Goal: Information Seeking & Learning: Understand process/instructions

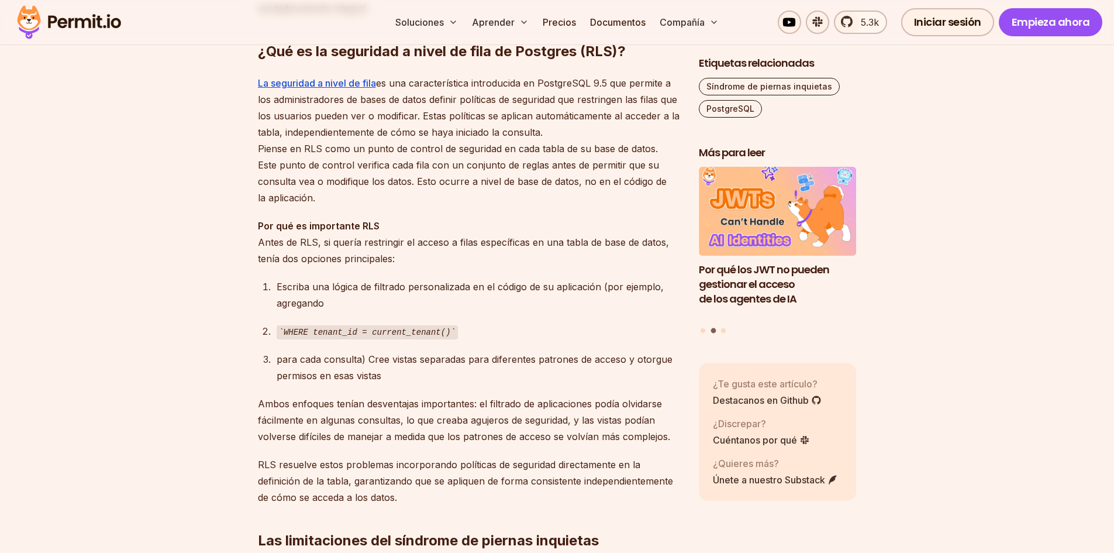
scroll to position [994, 0]
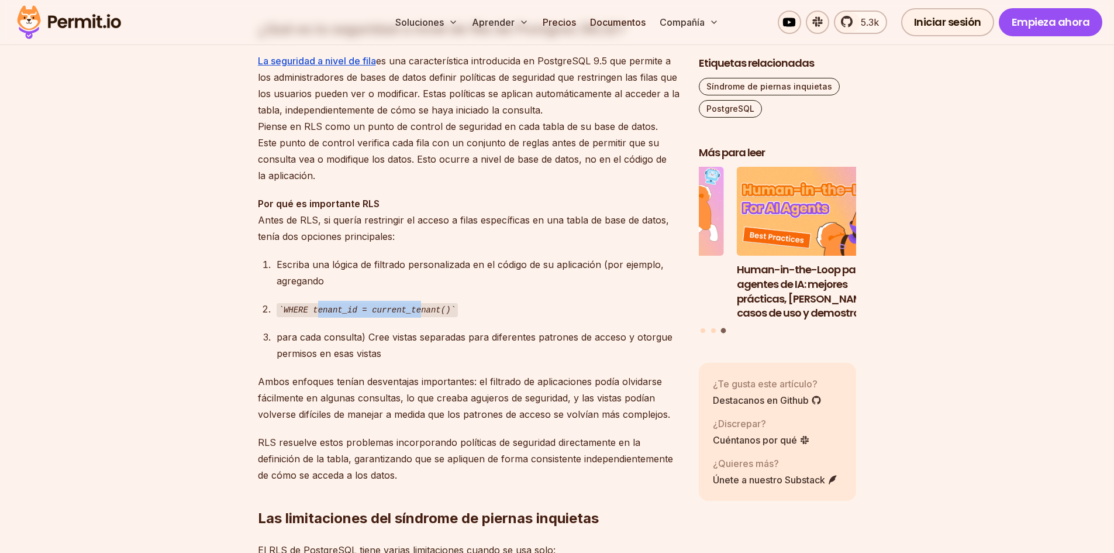
drag, startPoint x: 396, startPoint y: 321, endPoint x: 408, endPoint y: 320, distance: 11.7
click at [408, 317] on code "WHERE tenant_id = current_tenant()" at bounding box center [367, 310] width 181 height 14
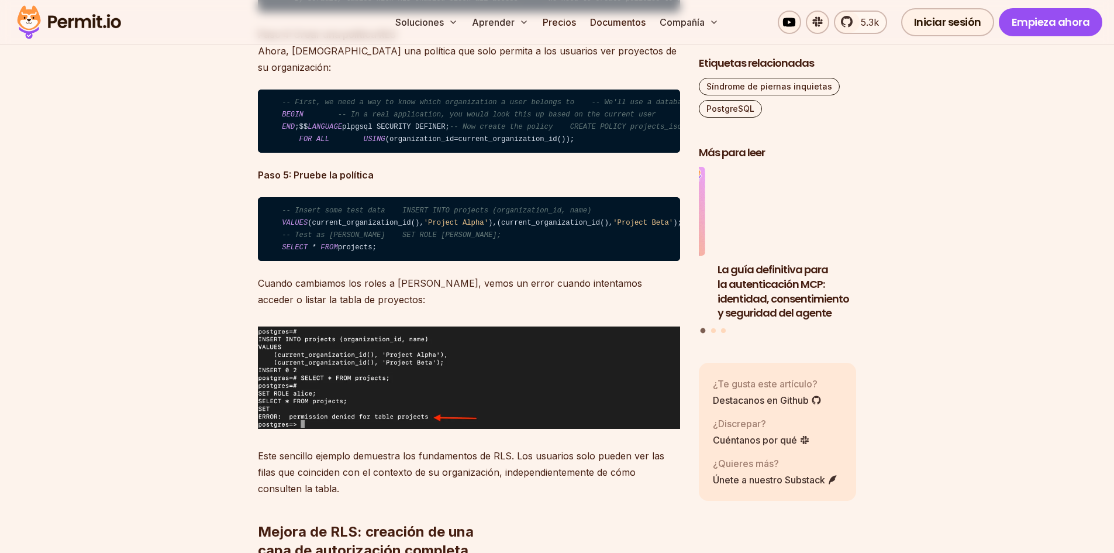
scroll to position [3216, 0]
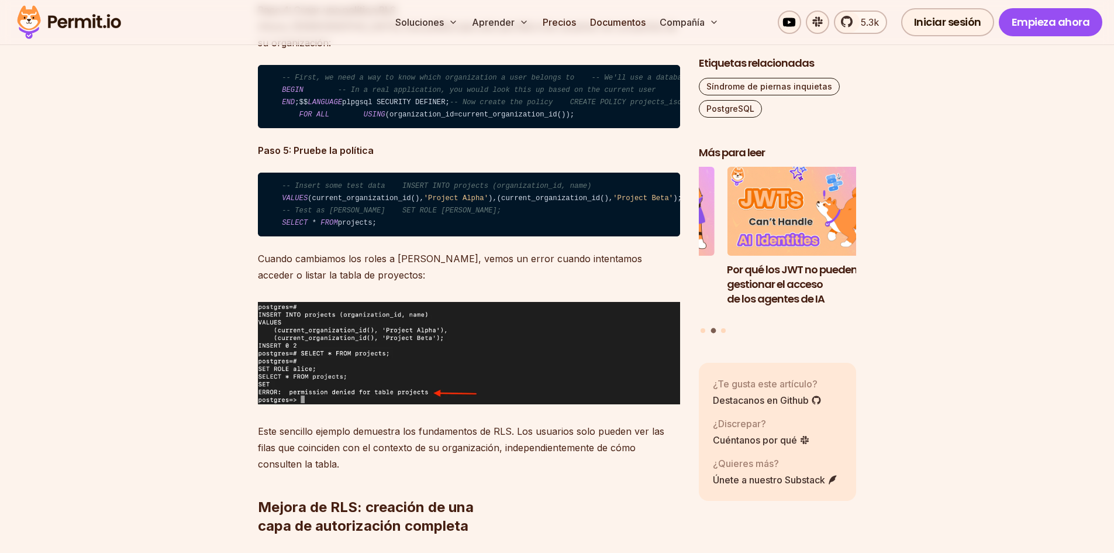
click at [484, 129] on code "-- First, we need a way to know which organization a user belongs to -- We'll u…" at bounding box center [469, 97] width 422 height 64
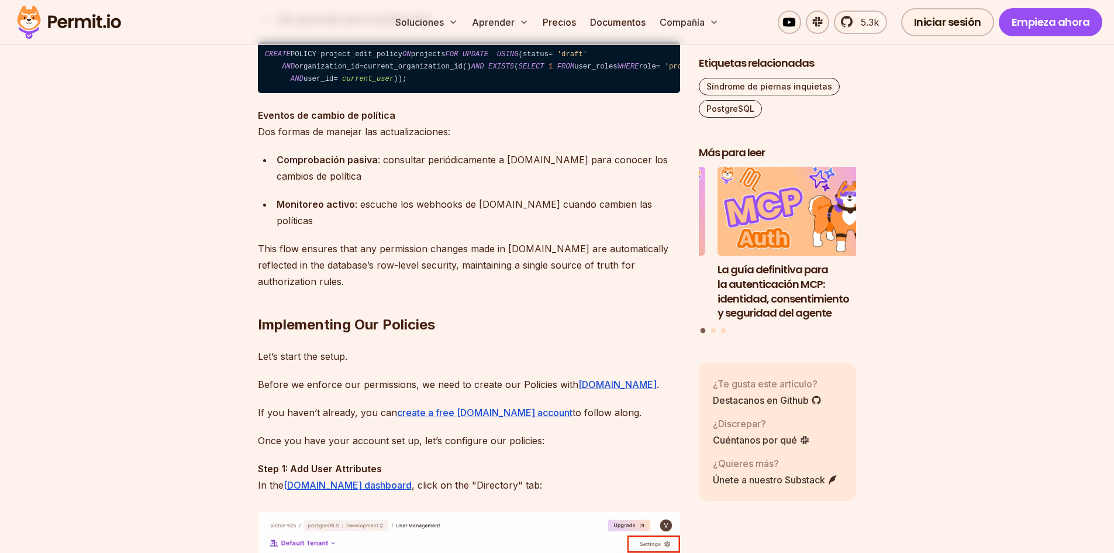
scroll to position [5145, 0]
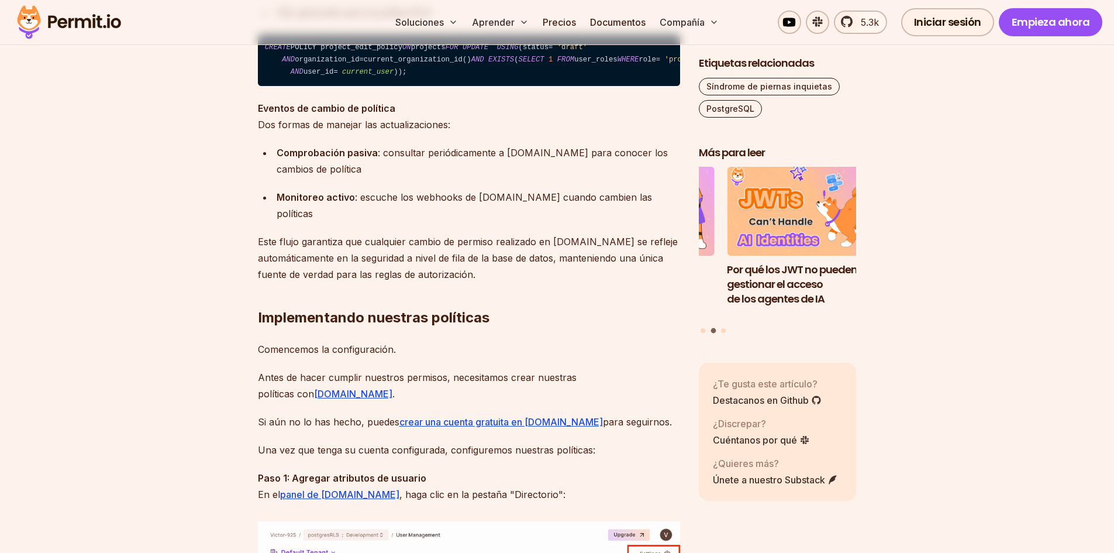
click at [497, 51] on span "USING" at bounding box center [508, 47] width 22 height 8
click at [289, 86] on code "CREATE POLICY project_edit_policy ON projects FOR UPDATE USING ( status = 'draf…" at bounding box center [469, 59] width 422 height 51
drag, startPoint x: 319, startPoint y: 350, endPoint x: 270, endPoint y: 350, distance: 49.1
click at [270, 86] on code "CREATE POLICY project_edit_policy ON projects FOR UPDATE USING ( status = 'draf…" at bounding box center [469, 59] width 422 height 51
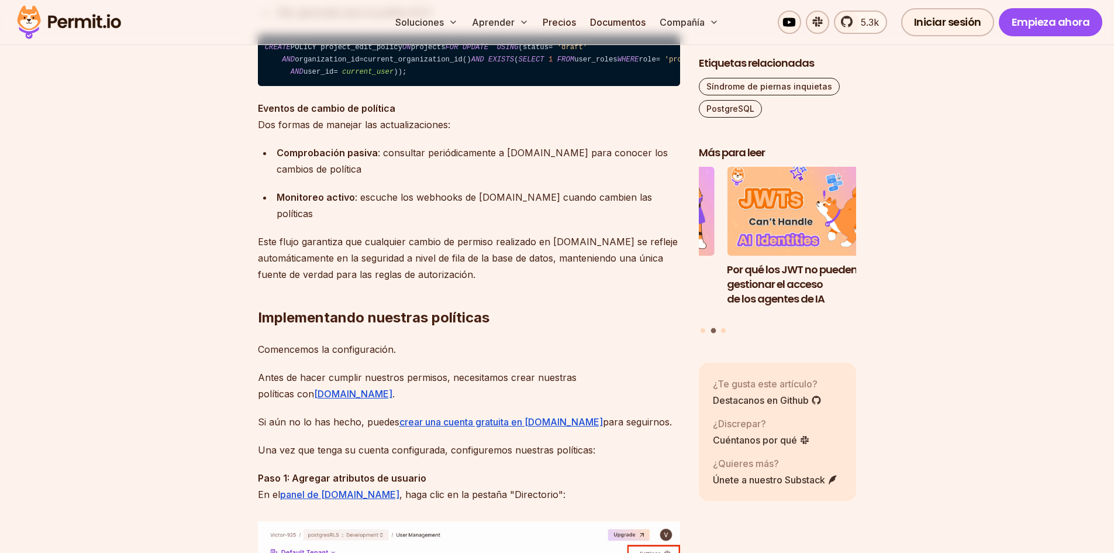
click at [405, 86] on code "CREATE POLICY project_edit_policy ON projects FOR UPDATE USING ( status = 'draf…" at bounding box center [469, 59] width 422 height 51
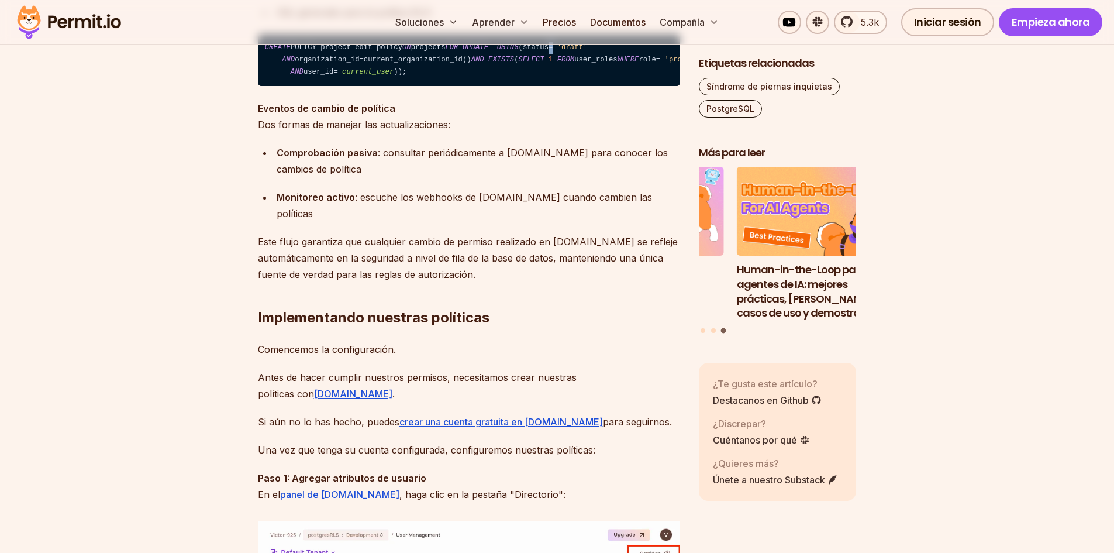
drag, startPoint x: 284, startPoint y: 350, endPoint x: 313, endPoint y: 350, distance: 29.2
click at [313, 86] on code "CREATE POLICY project_edit_policy ON projects FOR UPDATE USING ( status = 'draf…" at bounding box center [469, 59] width 422 height 51
click at [371, 86] on code "CREATE POLICY project_edit_policy ON projects FOR UPDATE USING ( status = 'draf…" at bounding box center [469, 59] width 422 height 51
click at [331, 86] on code "CREATE POLICY project_edit_policy ON projects FOR UPDATE USING ( status = 'draf…" at bounding box center [469, 59] width 422 height 51
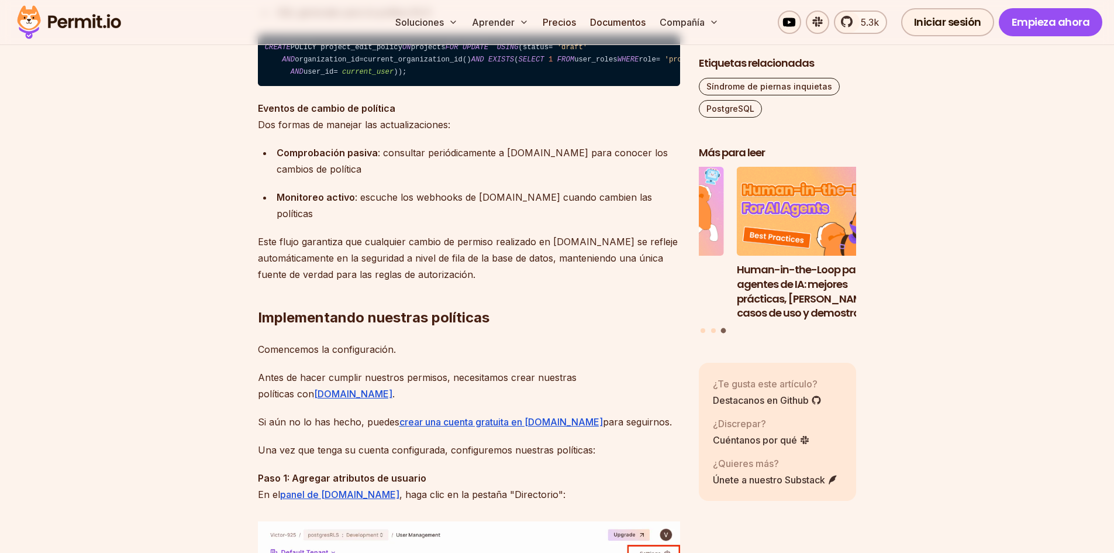
click at [389, 86] on code "CREATE POLICY project_edit_policy ON projects FOR UPDATE USING ( status = 'draf…" at bounding box center [469, 59] width 422 height 51
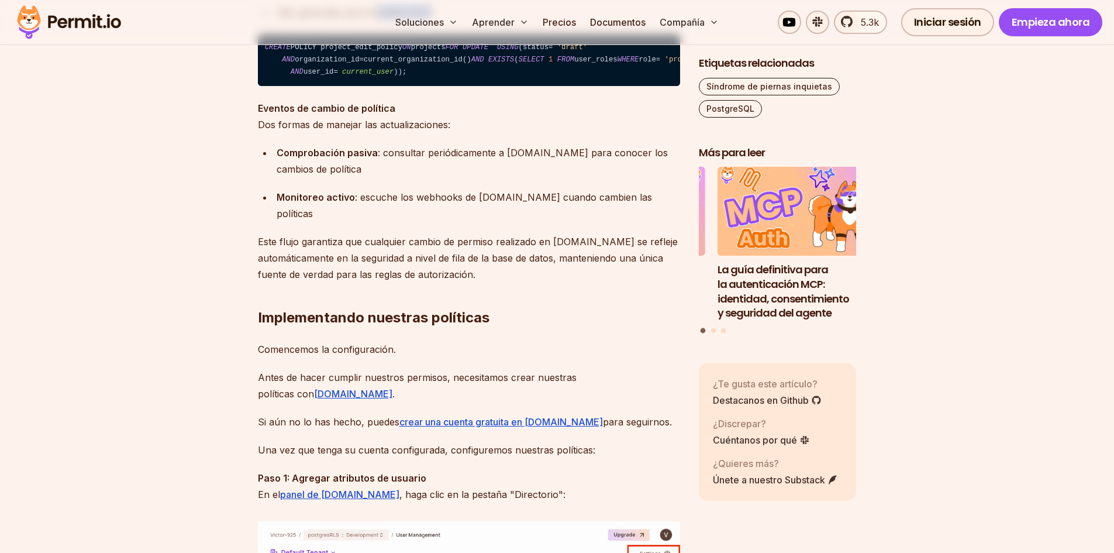
drag, startPoint x: 377, startPoint y: 293, endPoint x: 442, endPoint y: 290, distance: 65.5
click at [441, 20] on div "SQL generado para la política RLS:" at bounding box center [478, 12] width 403 height 16
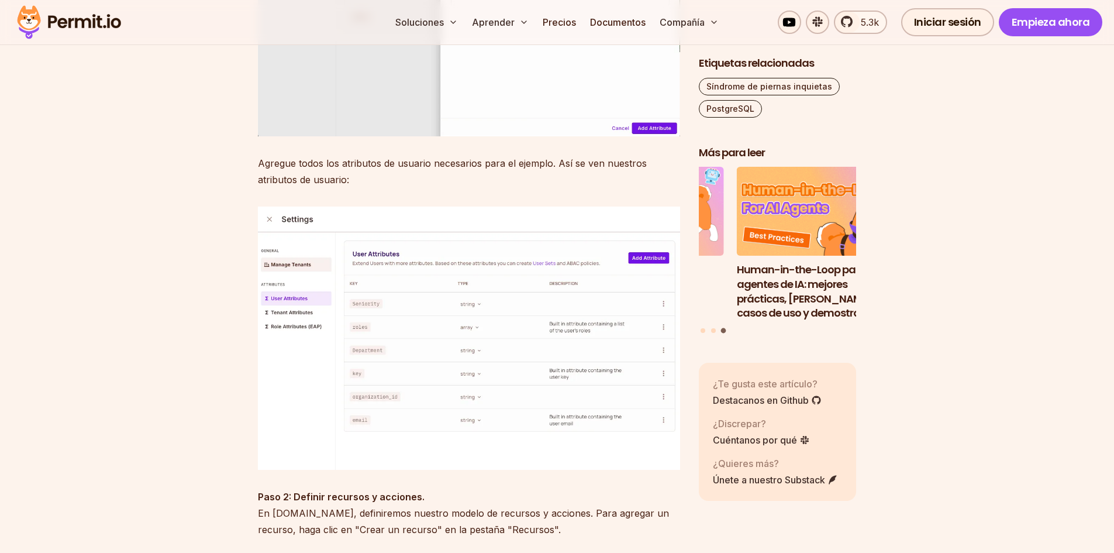
scroll to position [6139, 0]
